Goal: Obtain resource: Download file/media

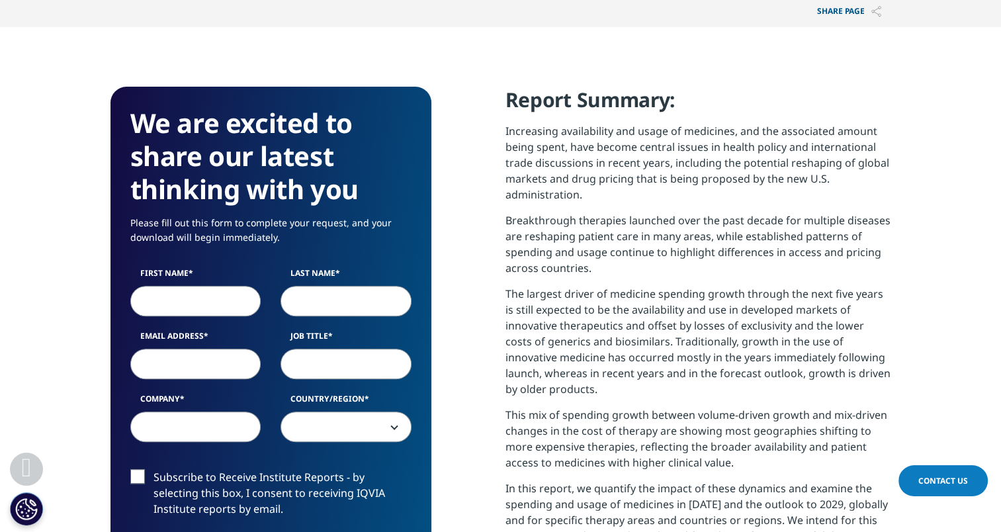
scroll to position [529, 0]
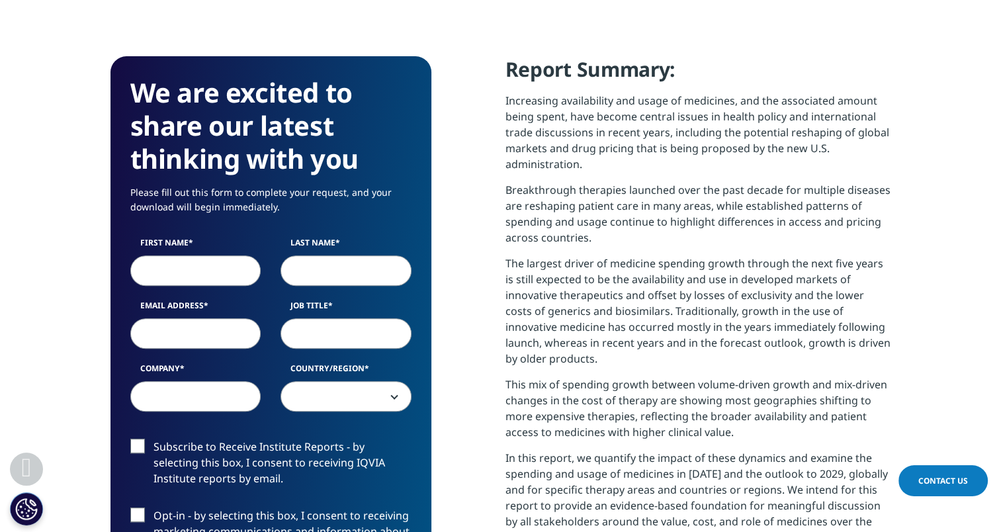
click at [175, 265] on input "First Name" at bounding box center [195, 270] width 131 height 30
type input "[PERSON_NAME]"
click at [324, 262] on input "Last Name" at bounding box center [345, 270] width 131 height 30
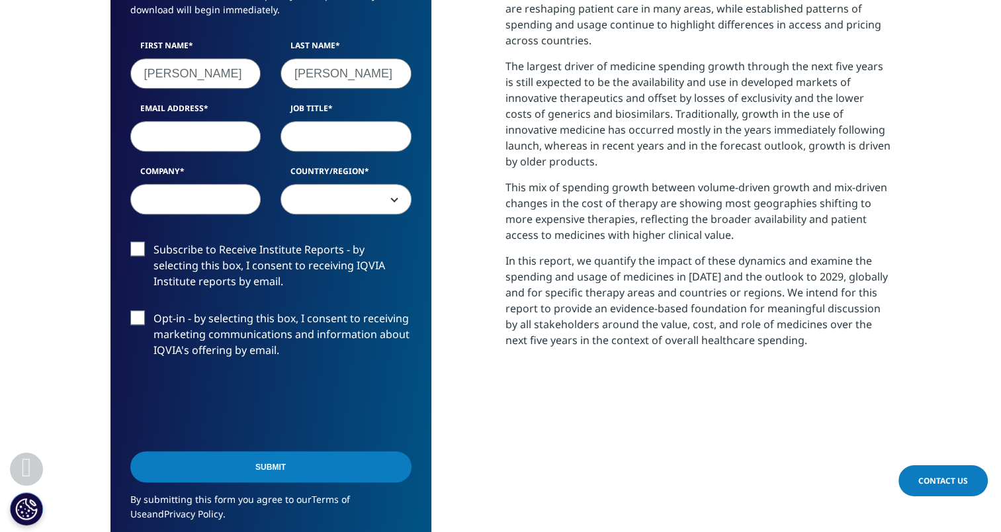
scroll to position [728, 0]
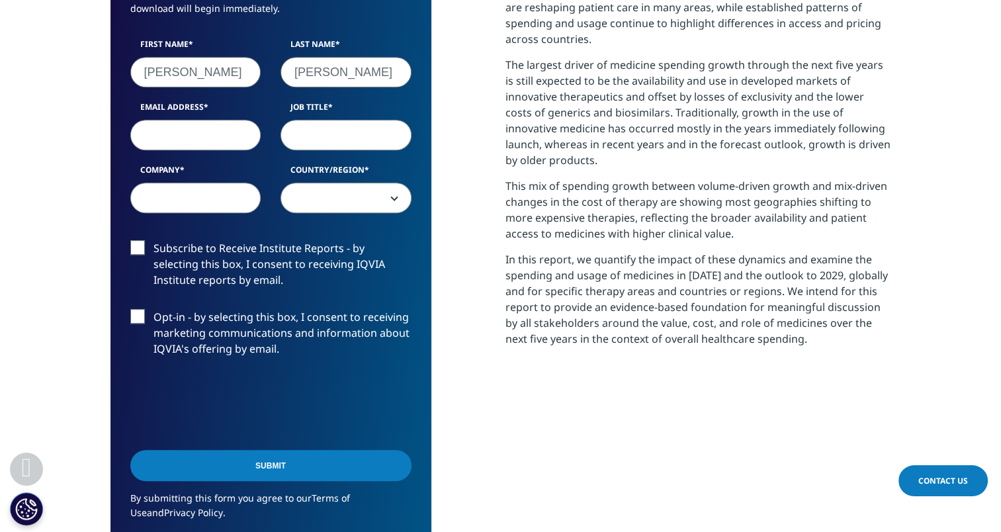
type input "[PERSON_NAME]"
click at [311, 146] on input "Job Title" at bounding box center [345, 135] width 131 height 30
type input "Portfolio Manager"
click at [354, 208] on span at bounding box center [346, 198] width 130 height 30
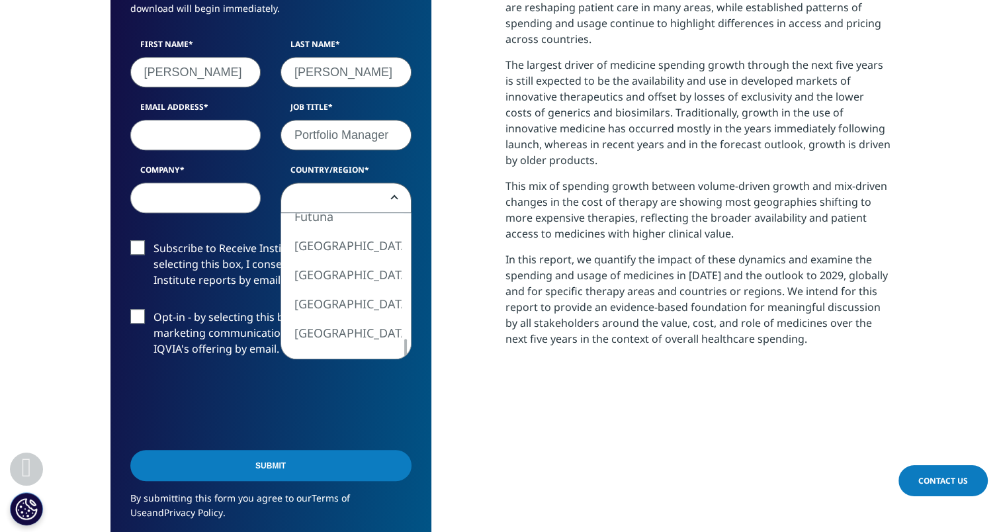
click at [393, 389] on div "We are excited to share our latest thinking with you Please fill out this form …" at bounding box center [270, 223] width 321 height 731
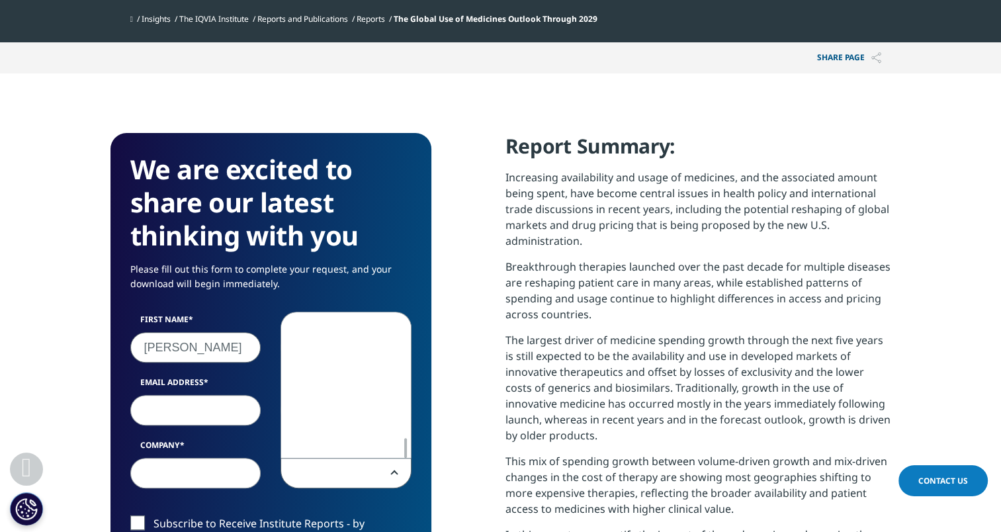
scroll to position [661, 0]
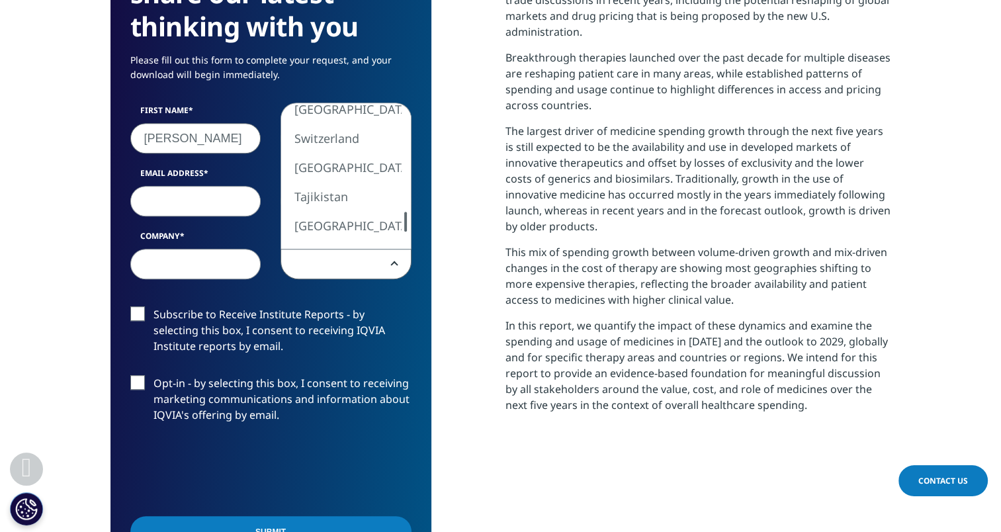
click at [409, 220] on div at bounding box center [405, 222] width 11 height 20
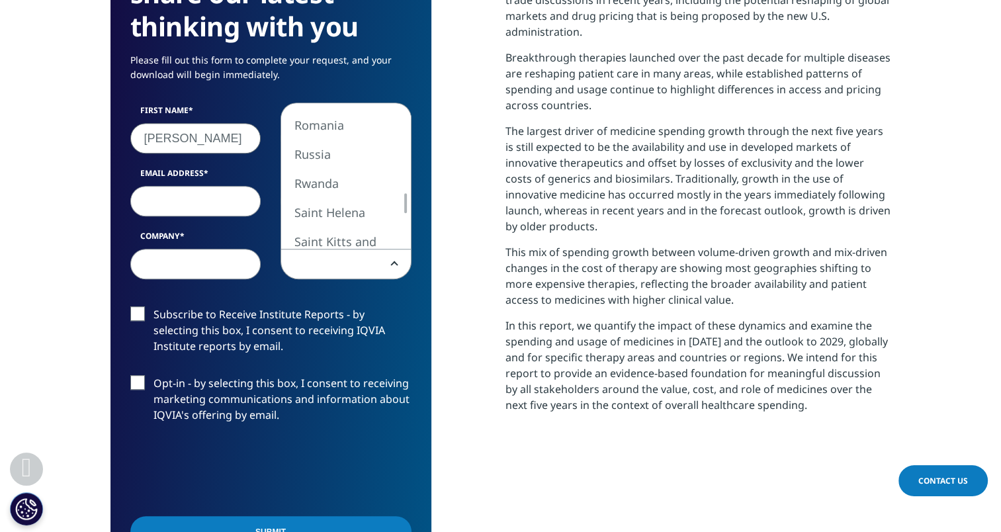
select select "Poland"
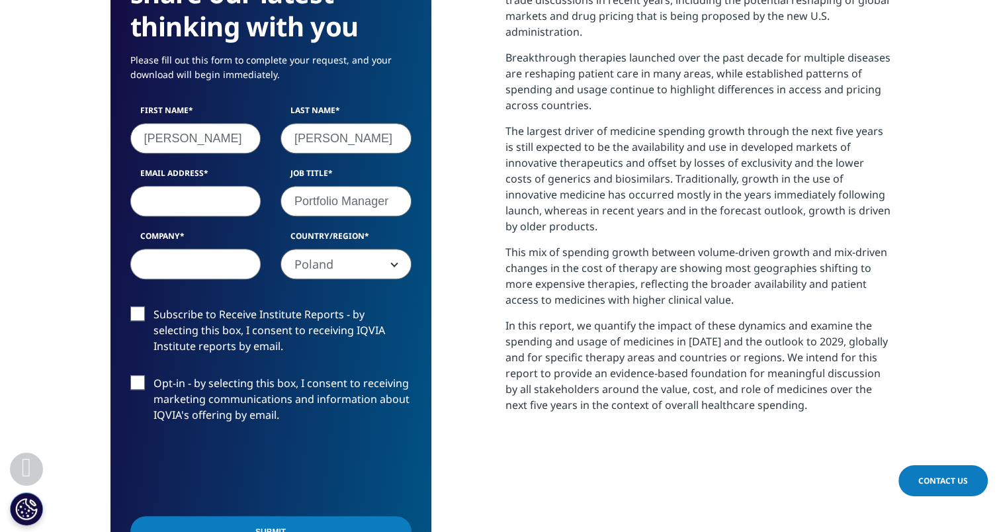
click at [241, 198] on input "Email Address" at bounding box center [195, 201] width 131 height 30
type input "[PERSON_NAME][EMAIL_ADDRESS][PERSON_NAME][DOMAIN_NAME]"
click at [239, 247] on label "Company" at bounding box center [195, 239] width 131 height 19
click at [239, 249] on input "Company" at bounding box center [195, 264] width 131 height 30
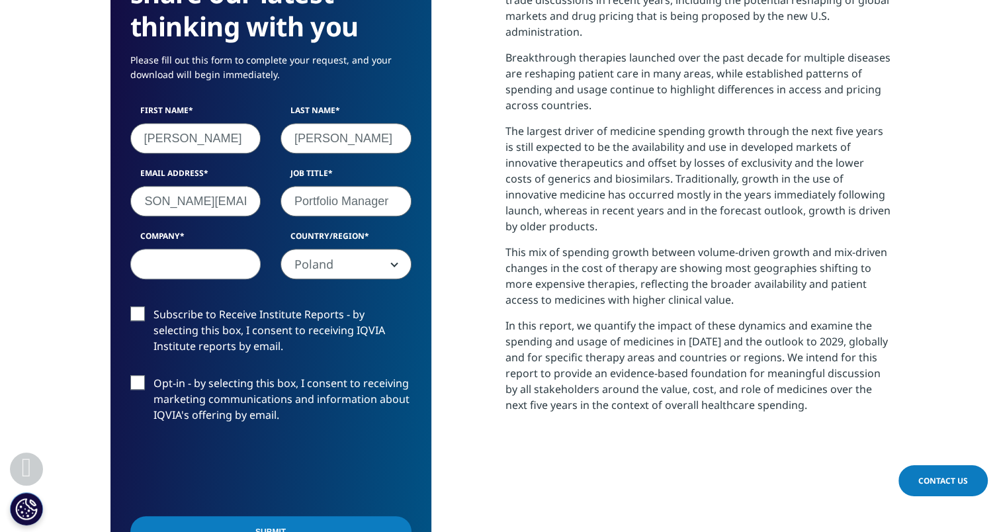
scroll to position [0, 0]
type input "teva"
click at [146, 391] on label "Opt-in - by selecting this box, I consent to receiving marketing communications…" at bounding box center [270, 402] width 281 height 55
click at [153, 375] on input "Opt-in - by selecting this box, I consent to receiving marketing communications…" at bounding box center [153, 375] width 0 height 0
click at [144, 388] on label "Opt-in - by selecting this box, I consent to receiving marketing communications…" at bounding box center [270, 402] width 281 height 55
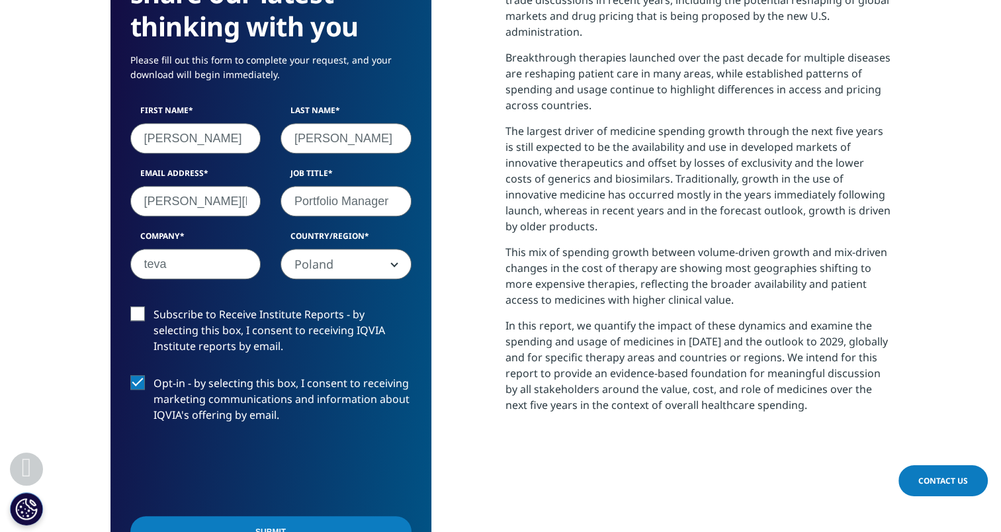
click at [153, 375] on input "Opt-in - by selecting this box, I consent to receiving marketing communications…" at bounding box center [153, 375] width 0 height 0
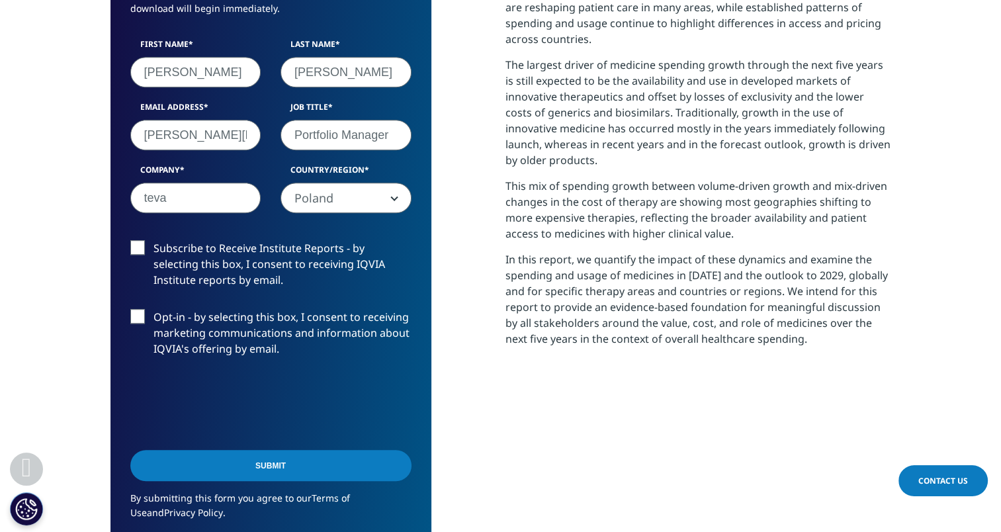
click at [331, 460] on input "Submit" at bounding box center [270, 465] width 281 height 31
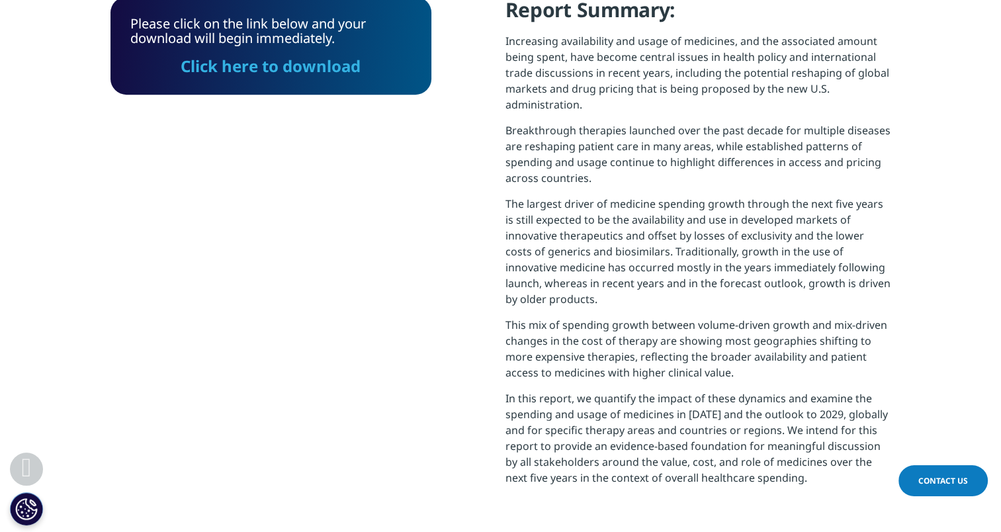
scroll to position [474, 0]
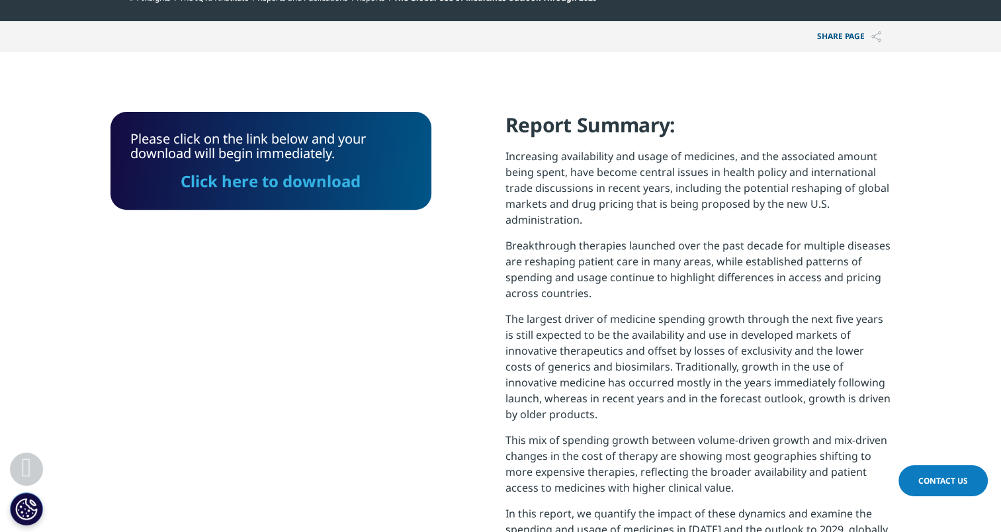
drag, startPoint x: 257, startPoint y: 182, endPoint x: 282, endPoint y: 216, distance: 43.0
click at [257, 182] on link "Click here to download" at bounding box center [271, 181] width 180 height 22
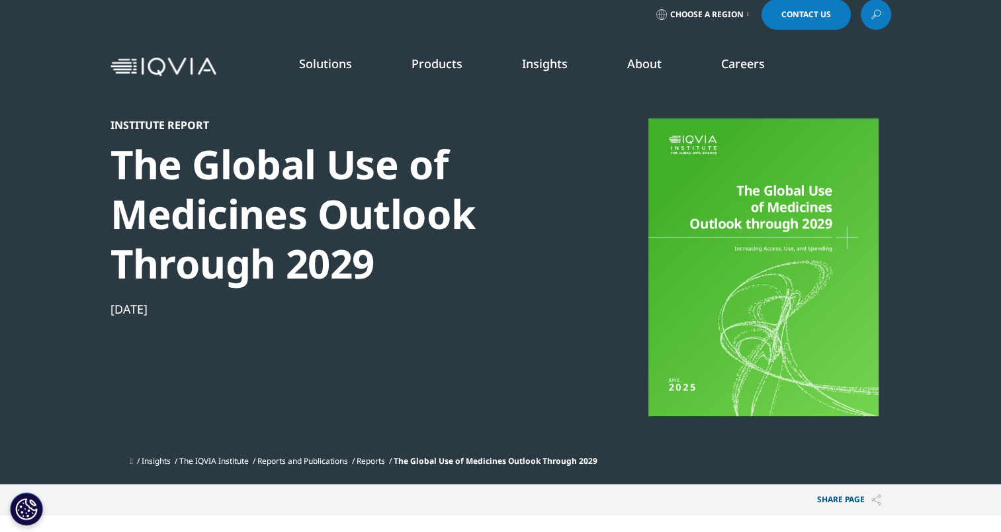
scroll to position [0, 0]
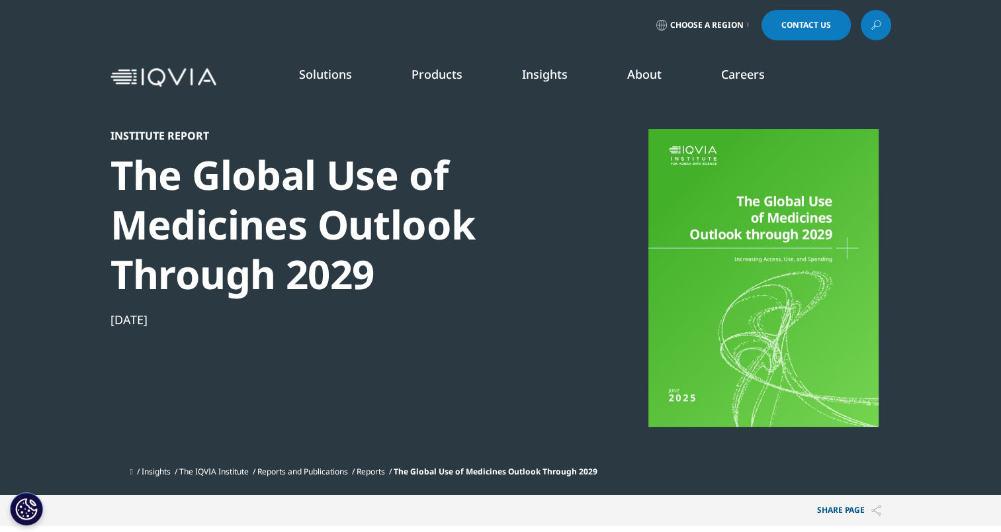
click at [878, 26] on icon at bounding box center [875, 25] width 11 height 17
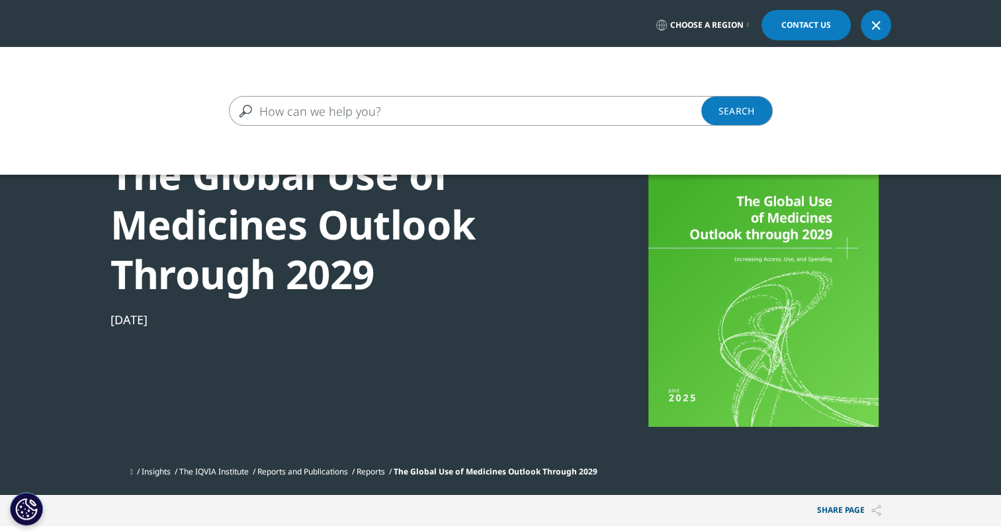
drag, startPoint x: 480, startPoint y: 119, endPoint x: 468, endPoint y: 125, distance: 13.3
click at [480, 119] on input "Search" at bounding box center [481, 111] width 505 height 30
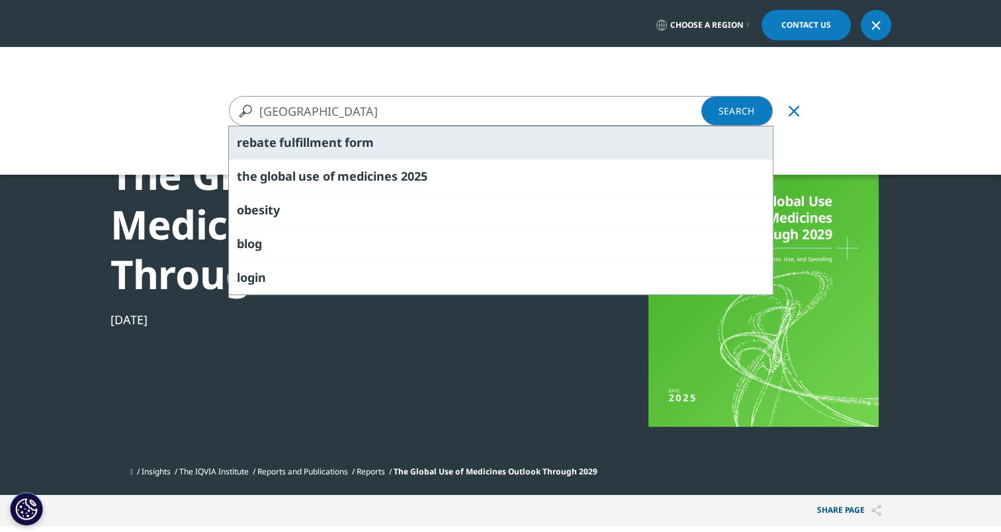
type input "[GEOGRAPHIC_DATA]"
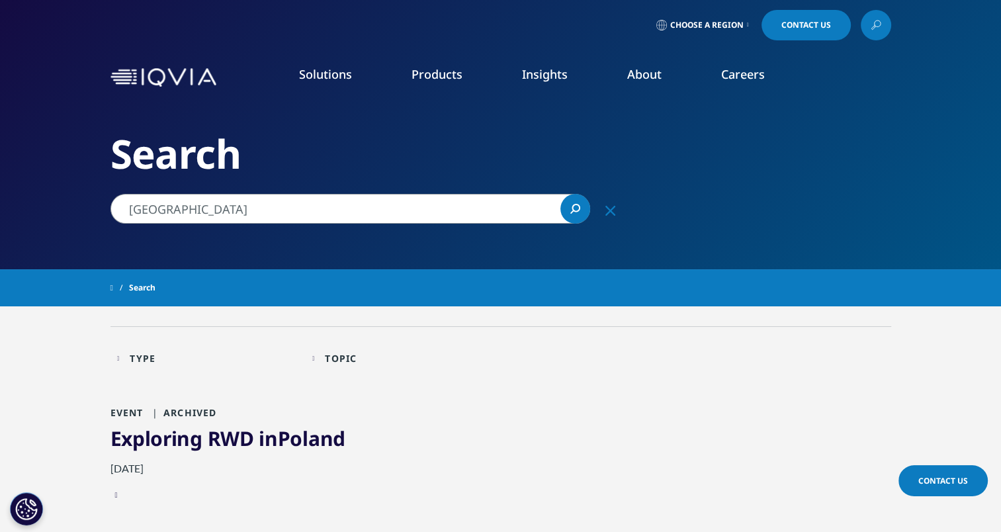
click at [292, 217] on input "[GEOGRAPHIC_DATA]" at bounding box center [350, 209] width 480 height 30
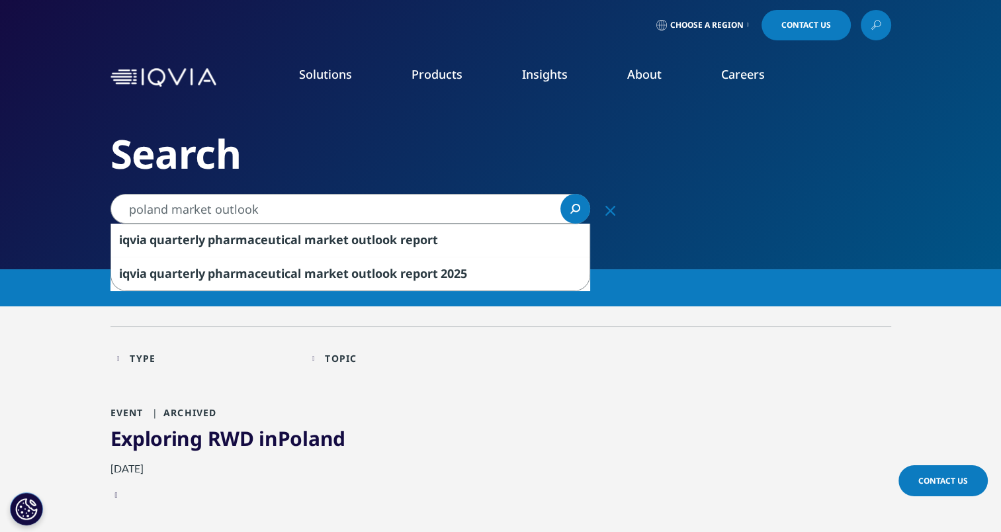
type input "poland market outlook"
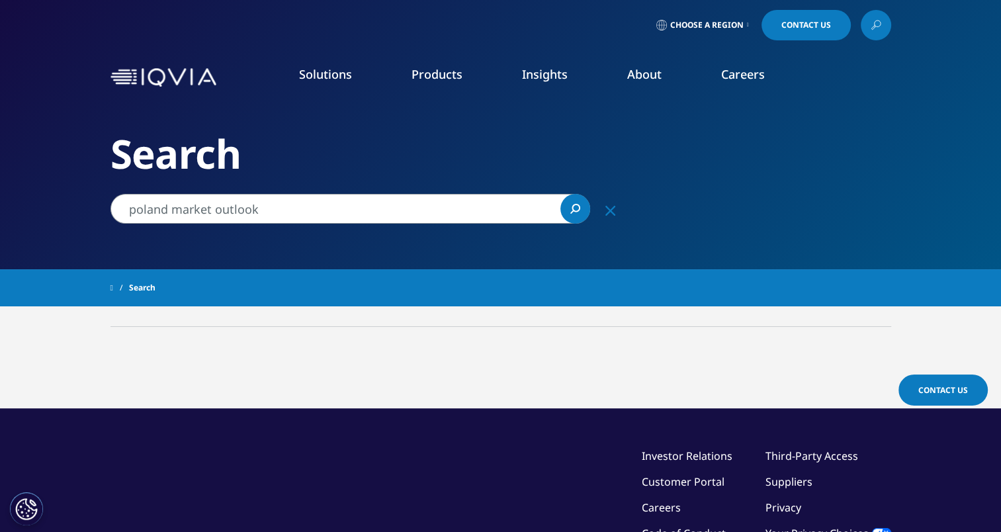
click at [581, 206] on link "Search Loading" at bounding box center [575, 209] width 30 height 30
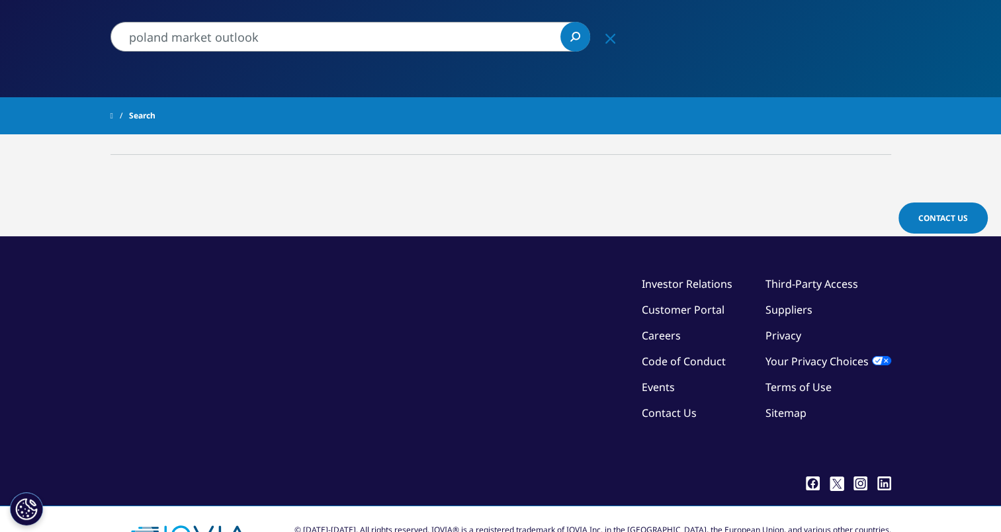
scroll to position [149, 0]
